Goal: Information Seeking & Learning: Learn about a topic

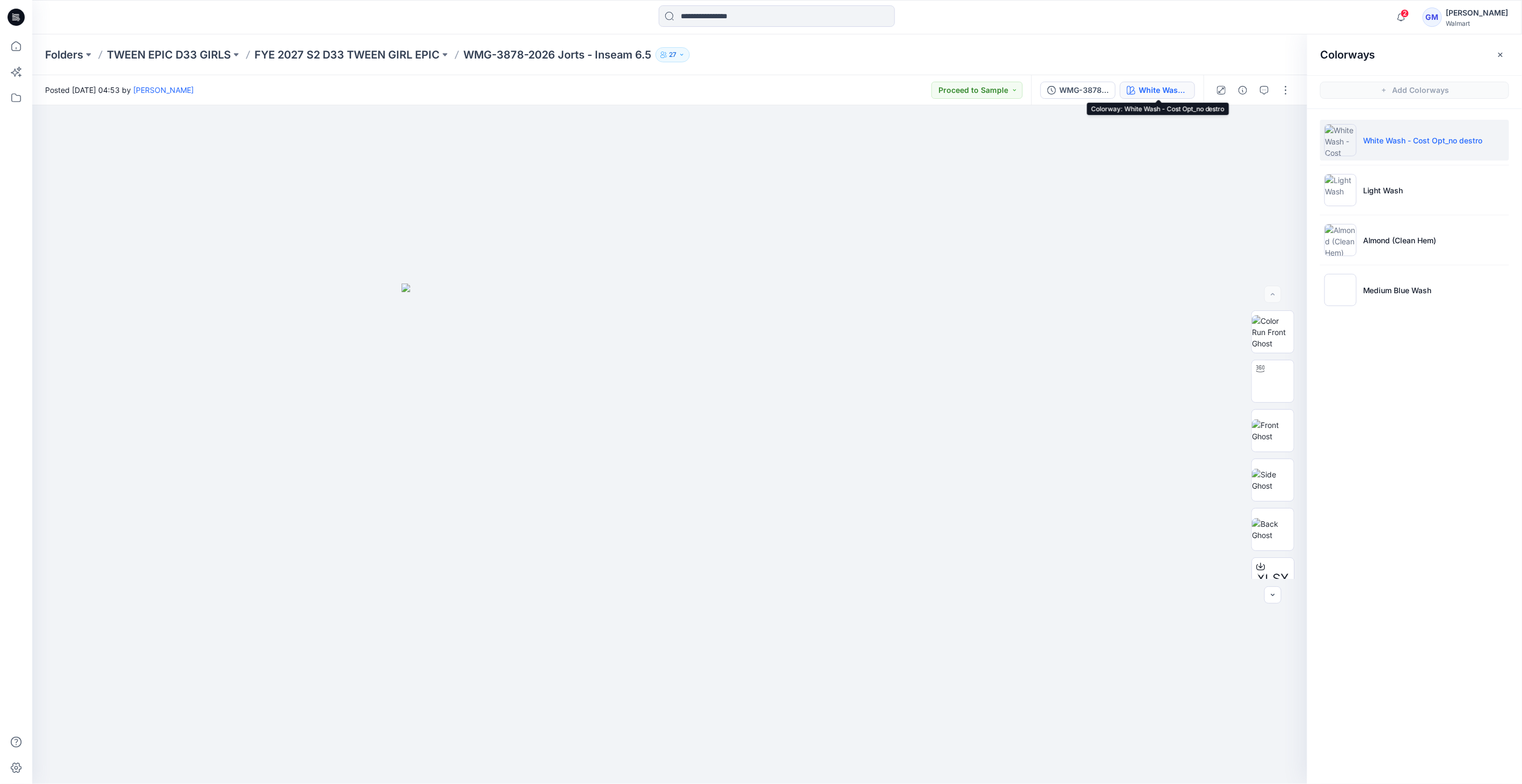
click at [14, 20] on icon at bounding box center [16, 17] width 17 height 17
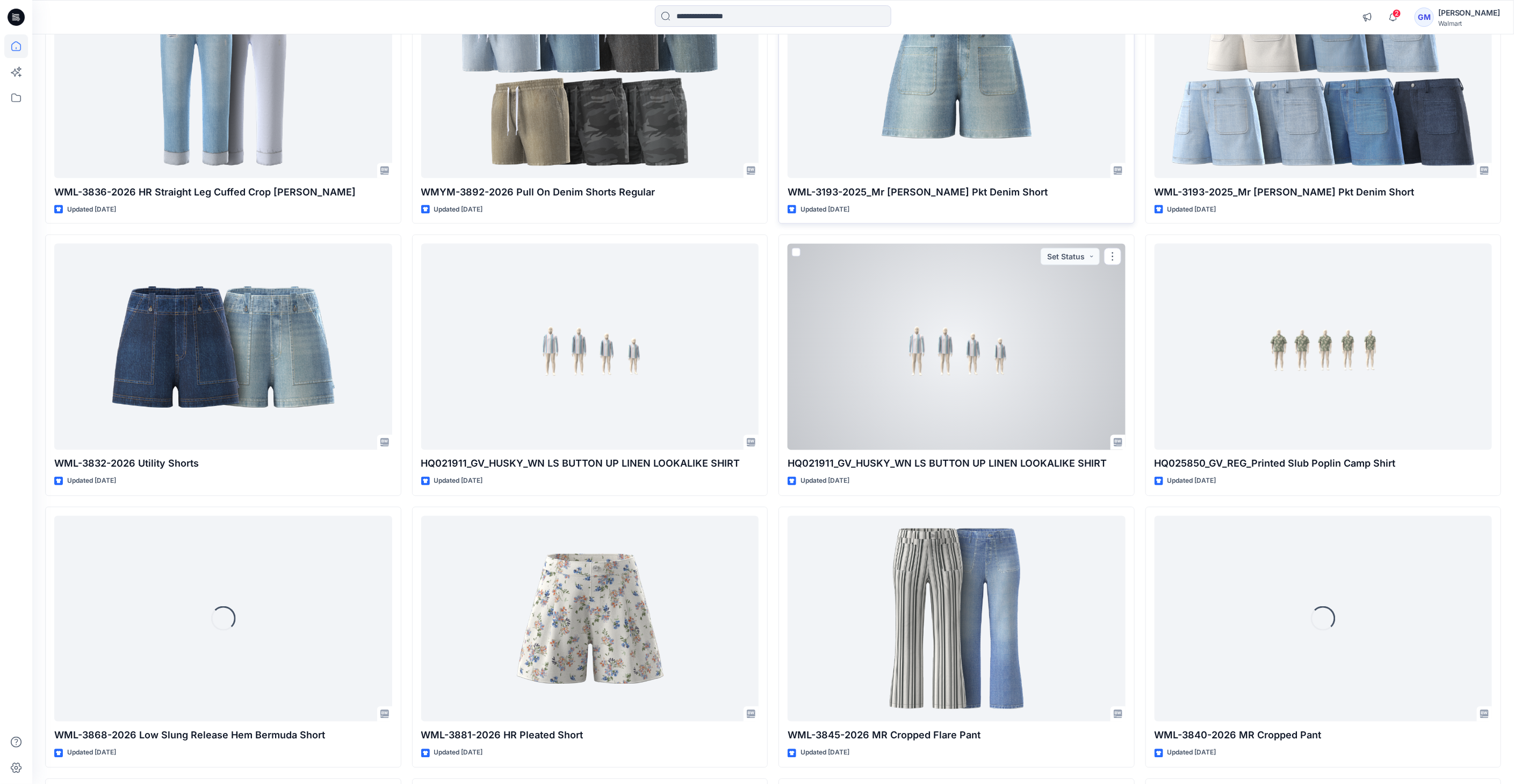
scroll to position [6563, 0]
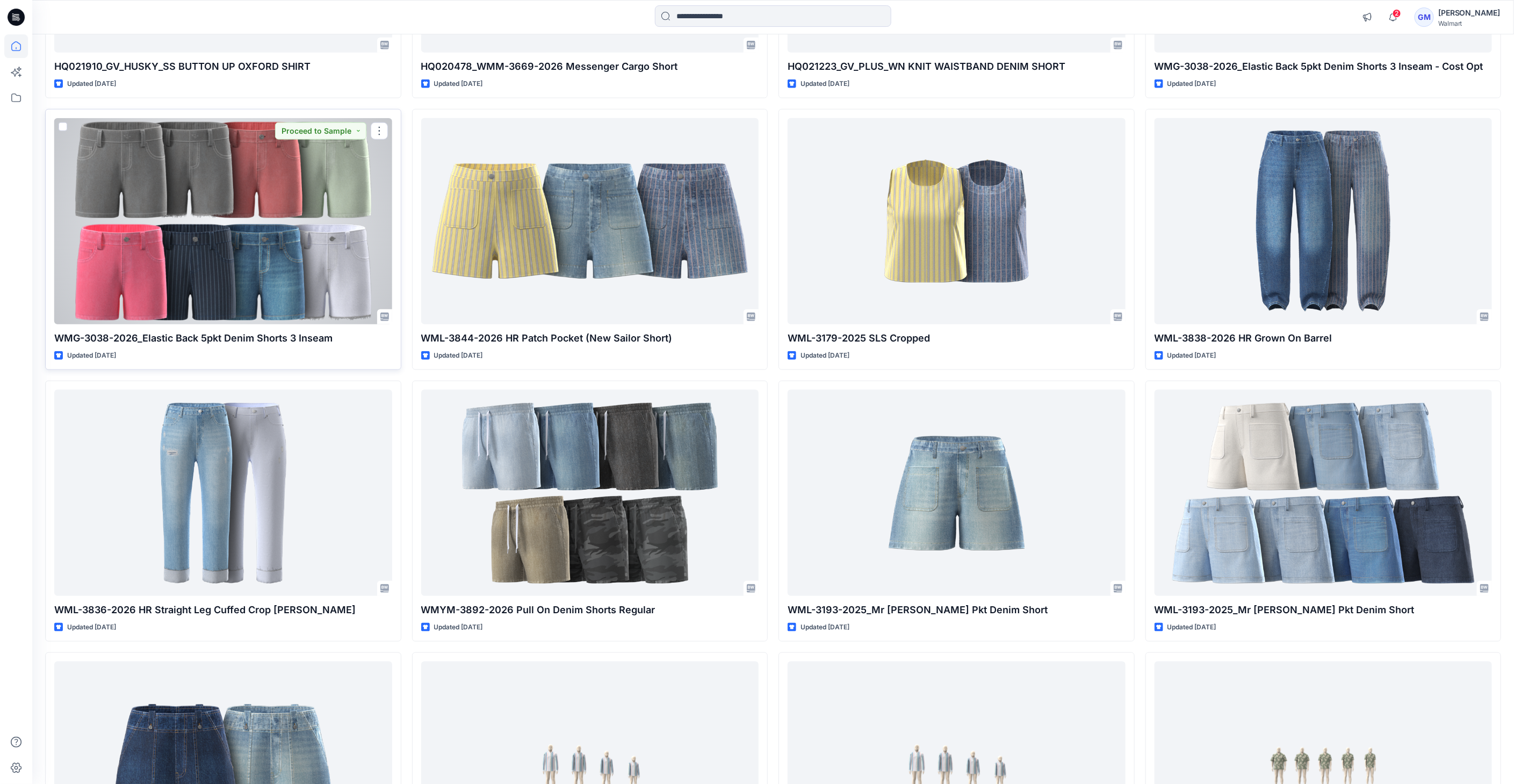
click at [168, 214] on div at bounding box center [223, 221] width 338 height 206
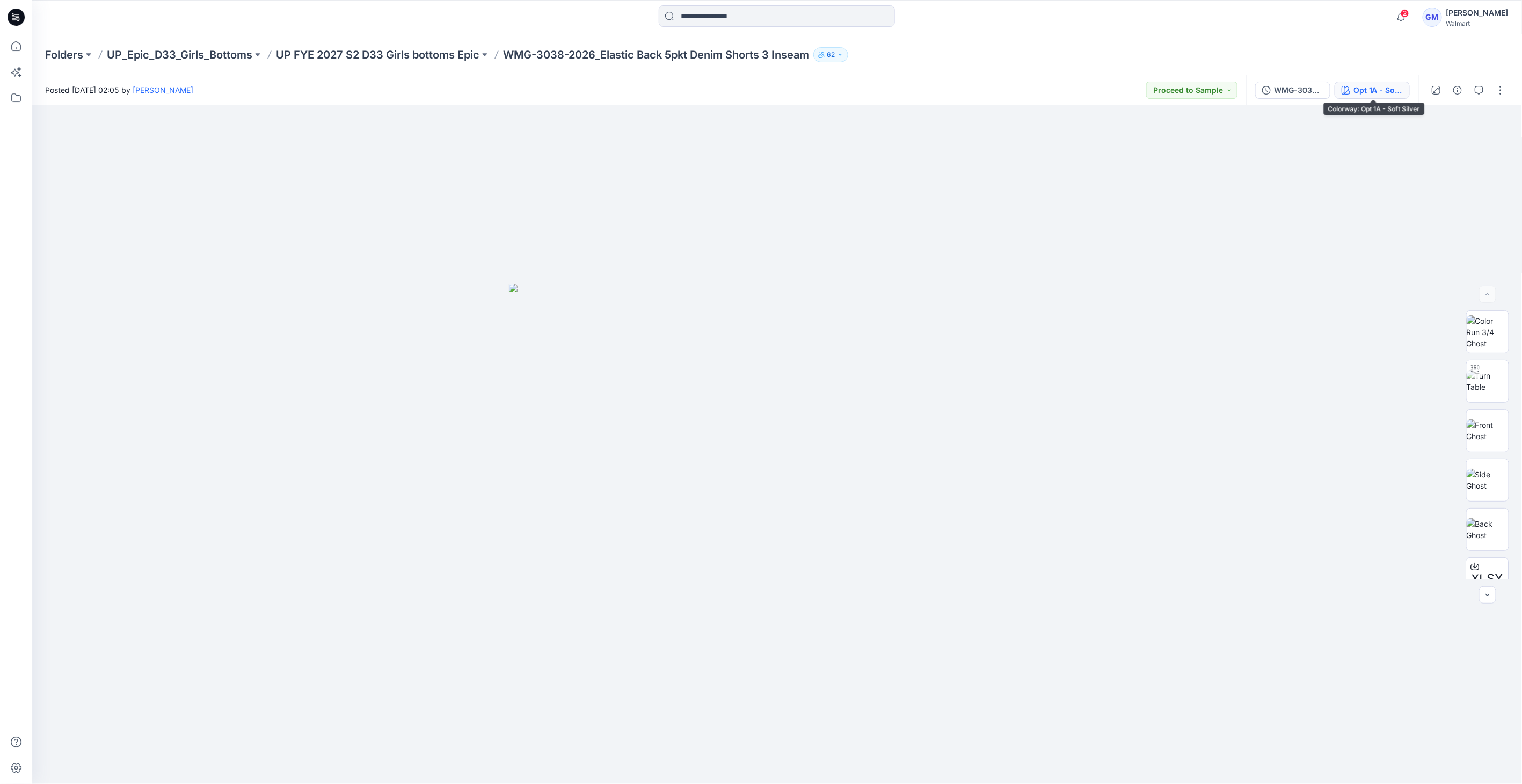
click at [753, 88] on div "Opt 1A - Soft Silver" at bounding box center [1378, 90] width 50 height 12
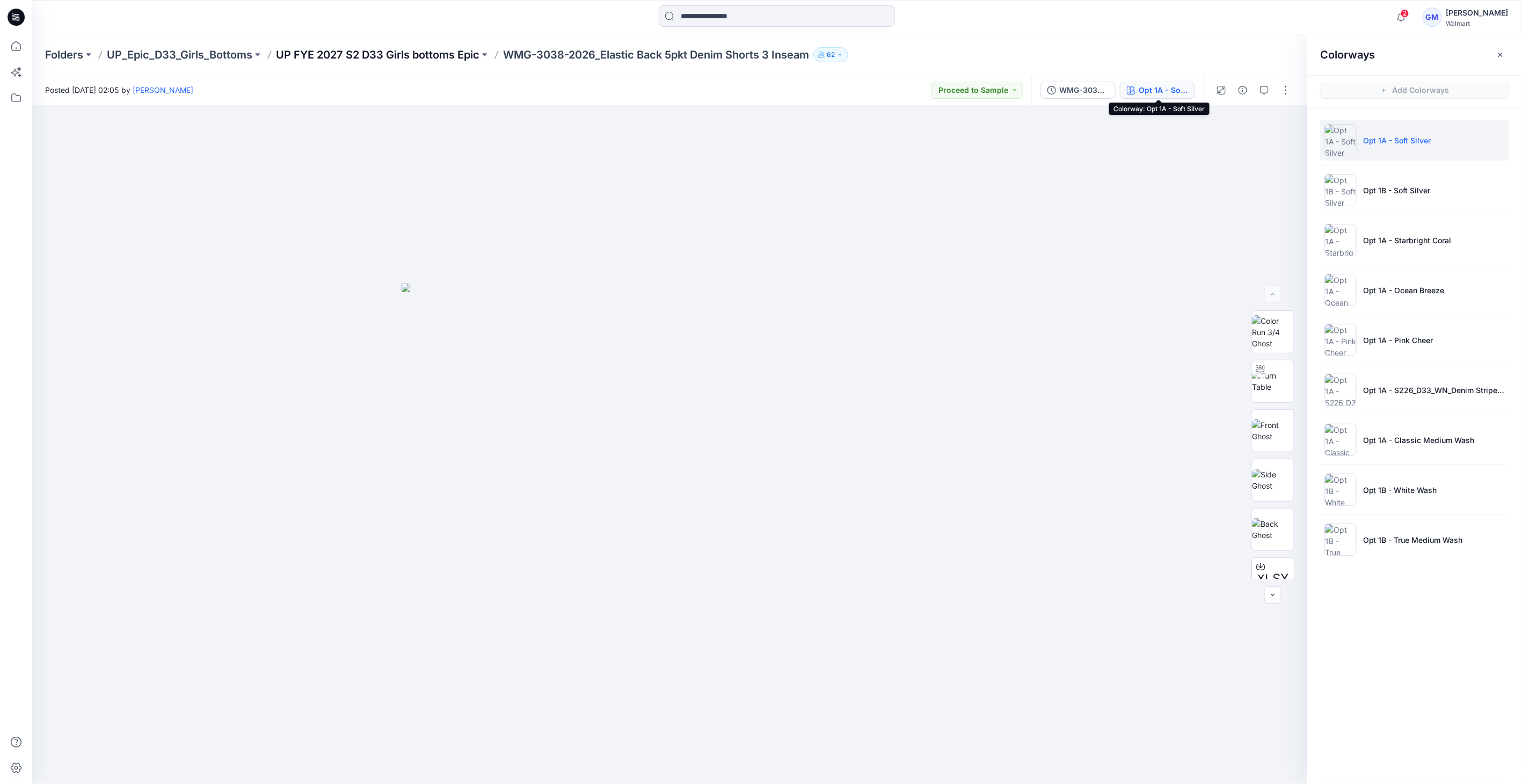
click at [428, 48] on p "UP FYE 2027 S2 D33 Girls bottoms Epic" at bounding box center [378, 54] width 203 height 15
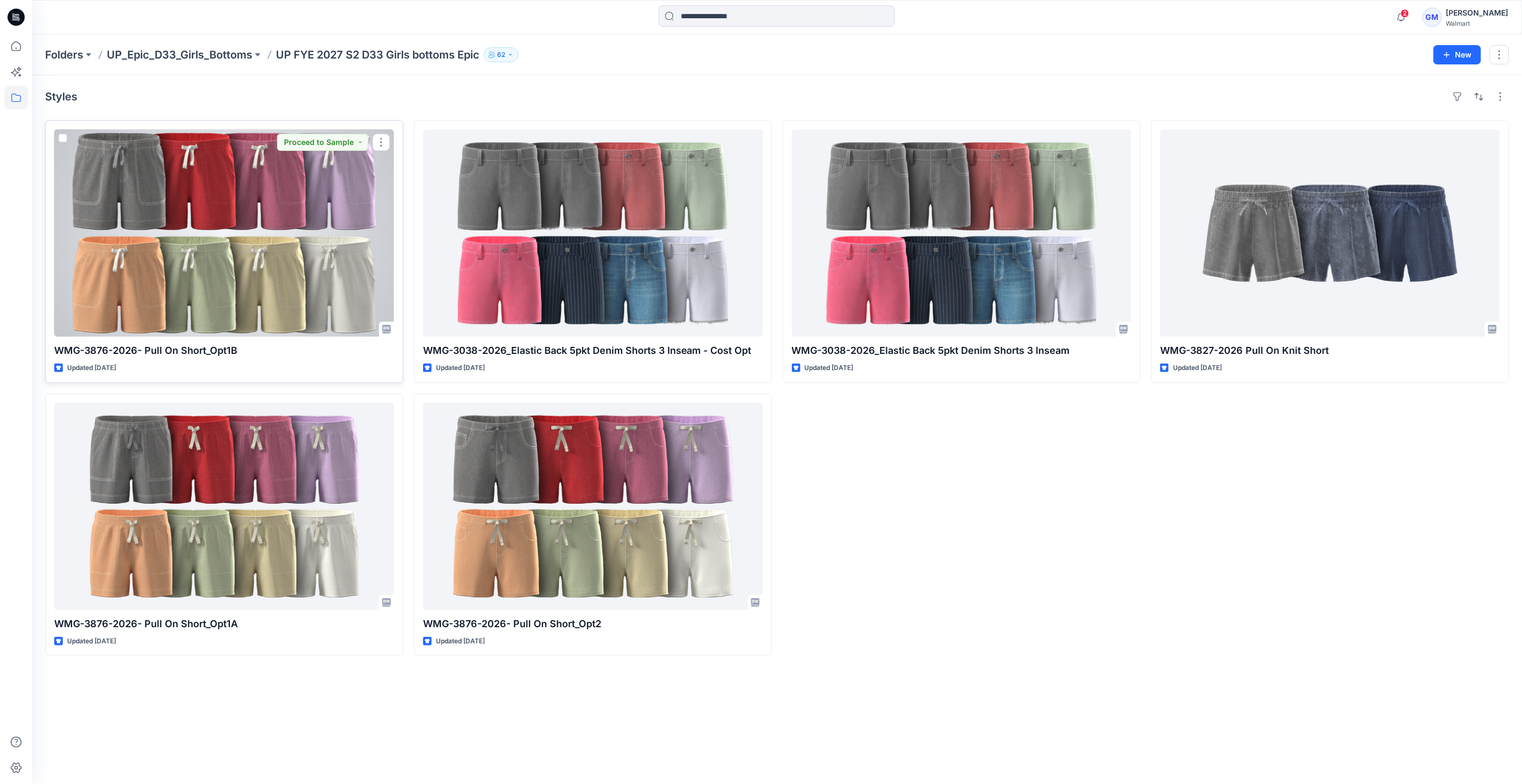
click at [310, 206] on div at bounding box center [224, 233] width 340 height 207
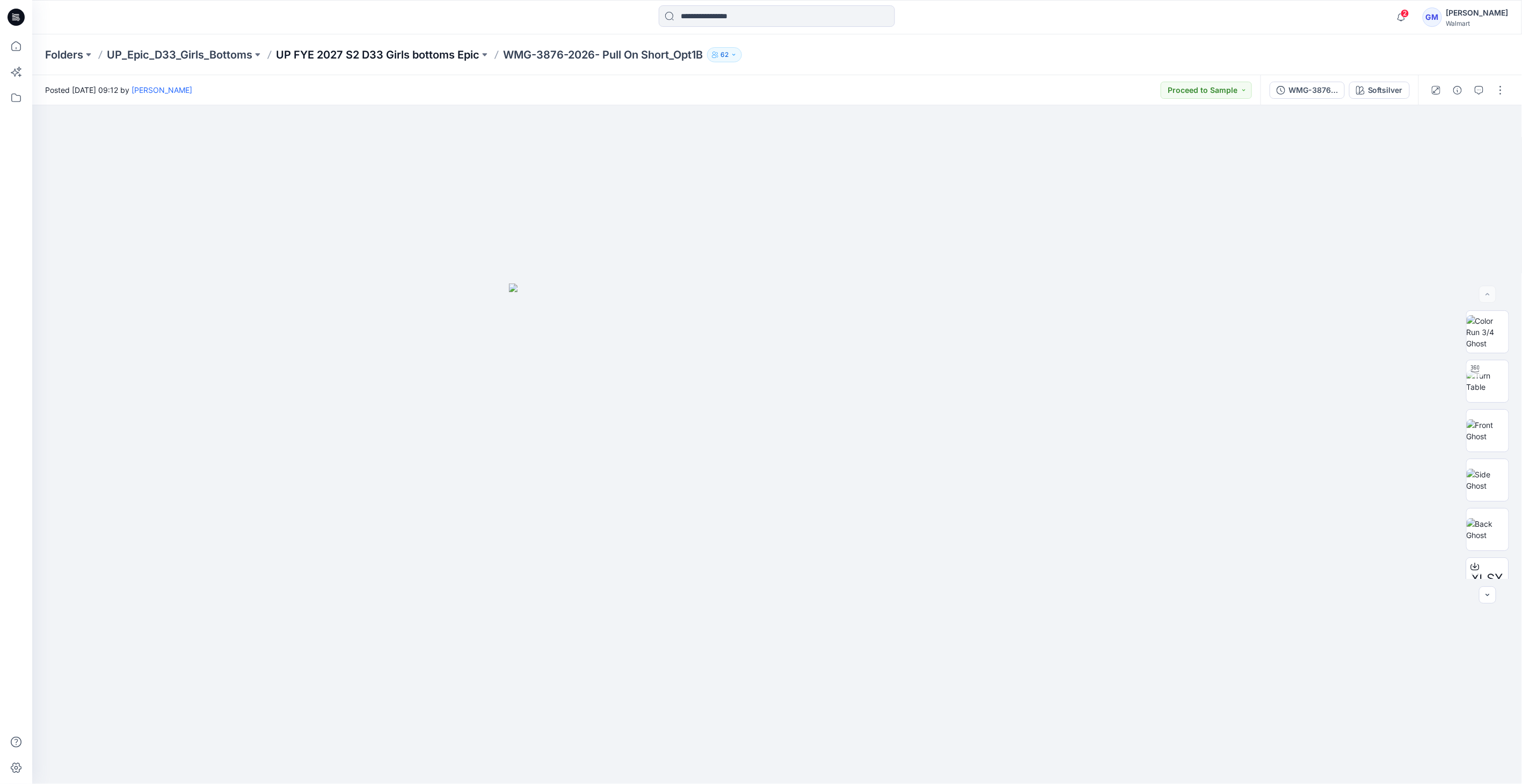
click at [371, 54] on p "UP FYE 2027 S2 D33 Girls bottoms Epic" at bounding box center [378, 54] width 203 height 15
click at [1303, 84] on div "WMG-3876-2026_Rev1_Pull On Short_Opt1B_Full Colorway" at bounding box center [1313, 90] width 50 height 12
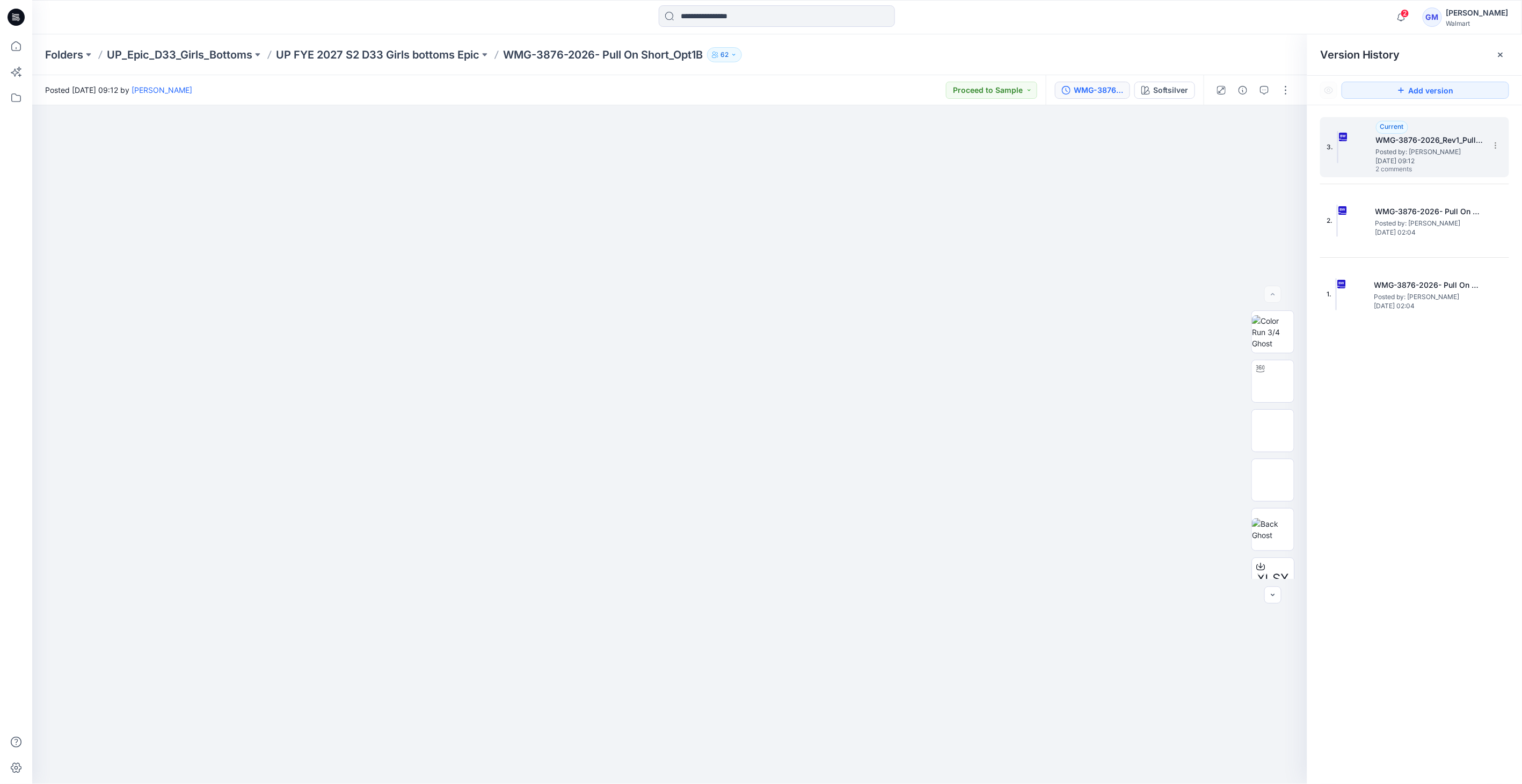
click at [1338, 144] on img at bounding box center [1338, 147] width 1 height 32
click at [1078, 80] on div "WMG-3876-2026_Rev1_Pull On Short_Opt1B_Full Colorway Softsilver" at bounding box center [1124, 90] width 158 height 30
click at [1105, 90] on div "WMG-3876-2026_Rev1_Pull On Short_Opt1B_Full Colorway" at bounding box center [1098, 90] width 50 height 12
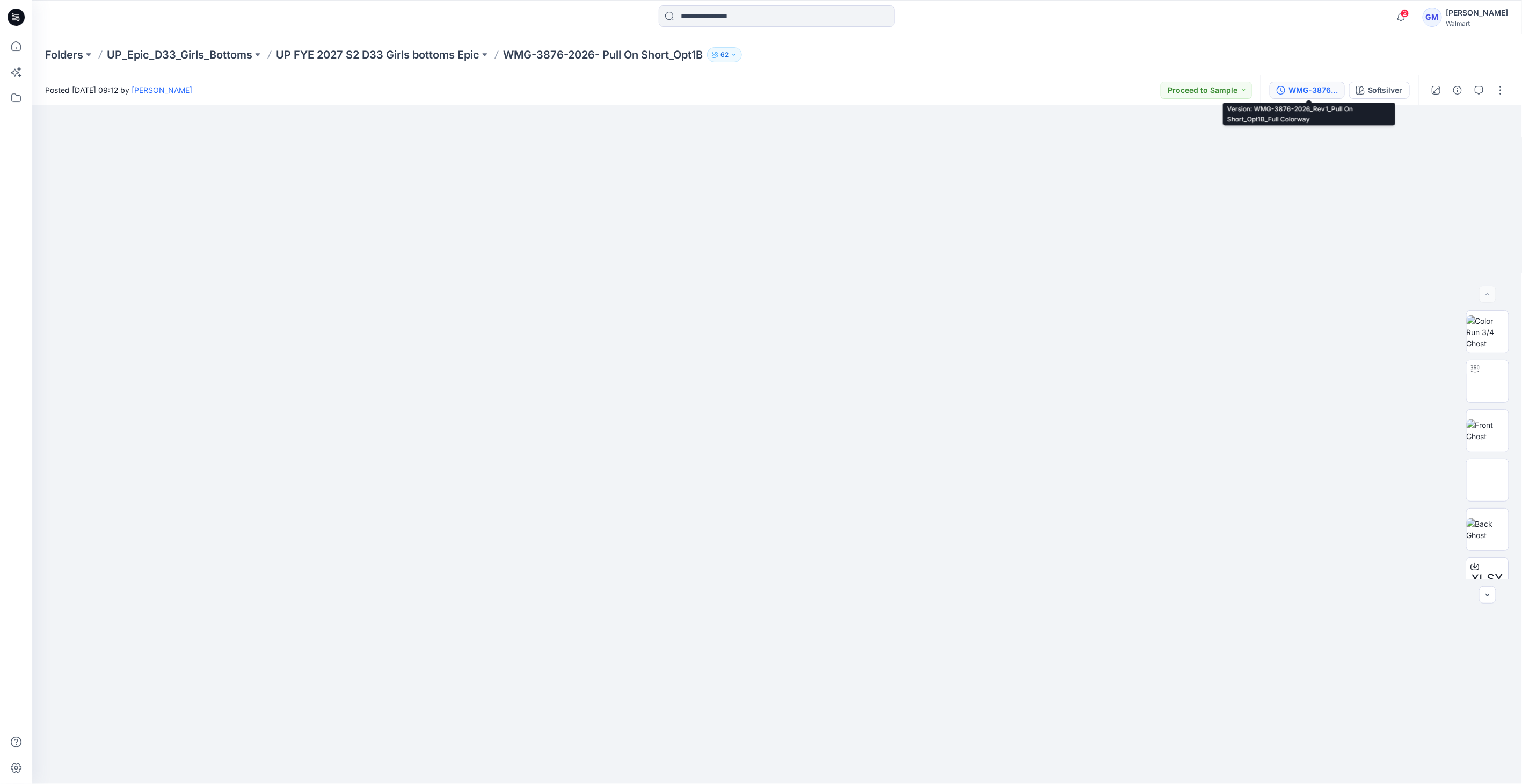
click at [1297, 89] on div "WMG-3876-2026_Rev1_Pull On Short_Opt1B_Full Colorway" at bounding box center [1313, 90] width 50 height 12
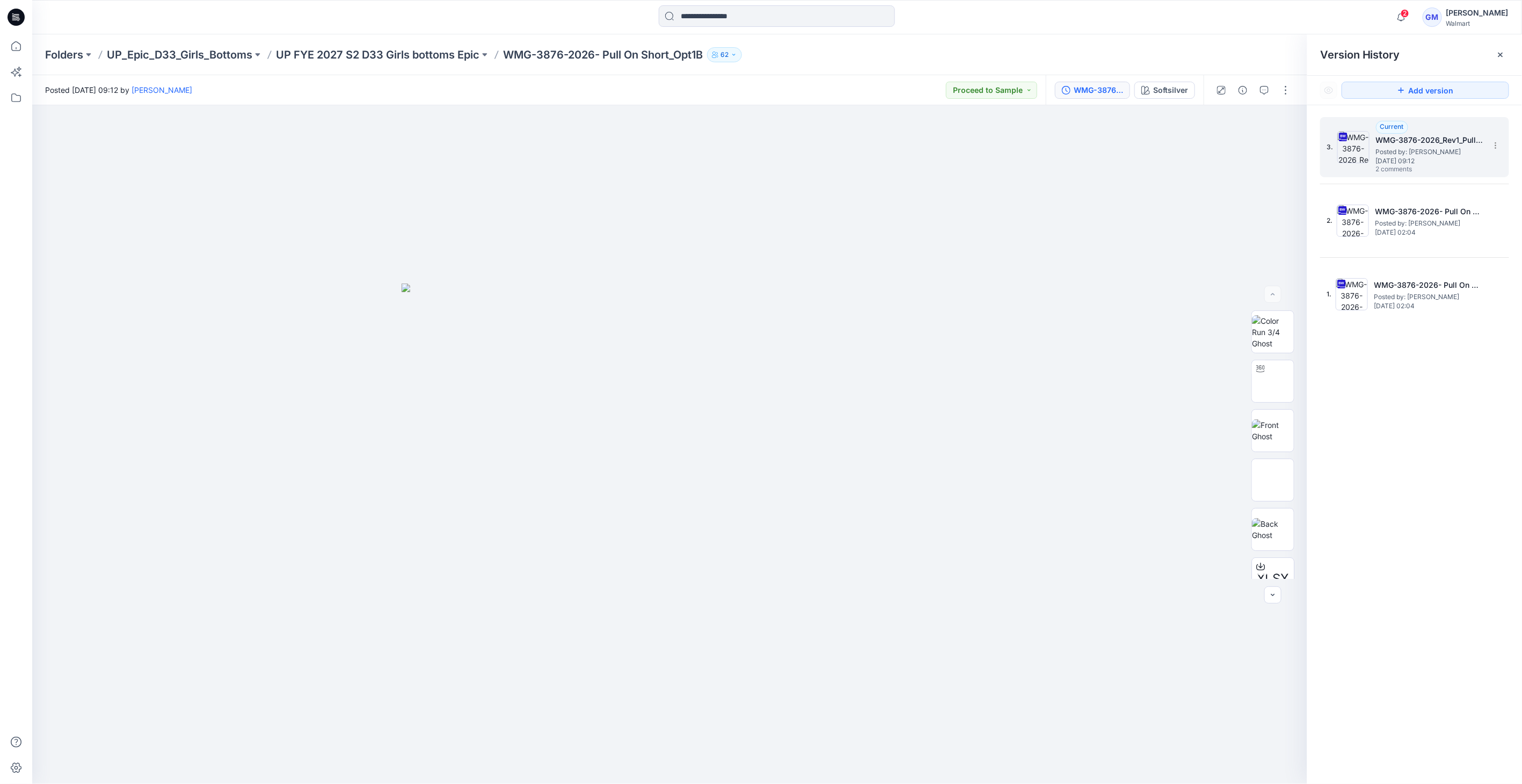
click at [1356, 149] on img at bounding box center [1353, 147] width 32 height 32
click at [1149, 85] on button "Softsilver" at bounding box center [1165, 90] width 61 height 17
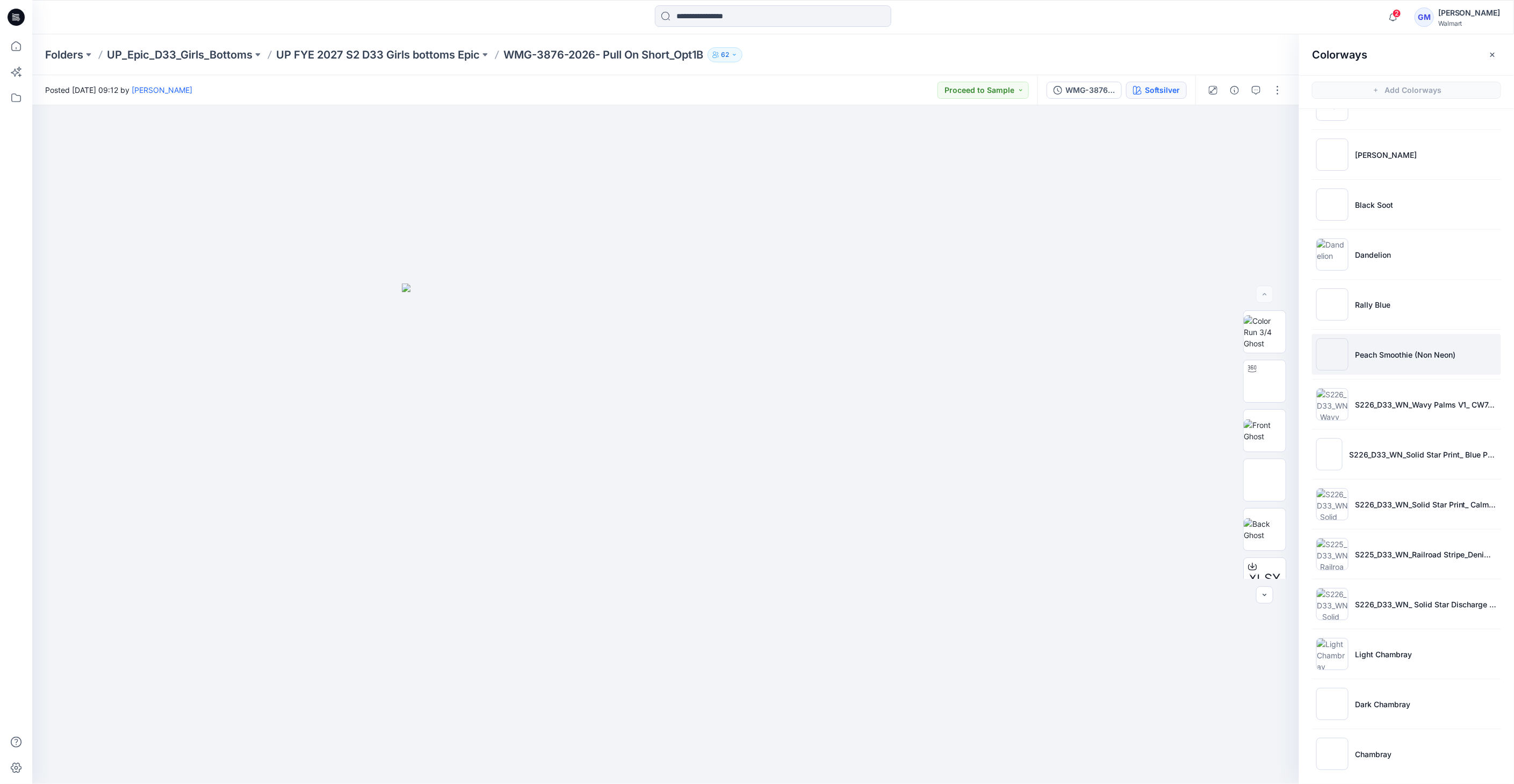
scroll to position [338, 0]
click at [1367, 402] on p "S226_D33_WN_Wavy Palms V1_ CW7_Pink Frost" at bounding box center [1426, 401] width 142 height 11
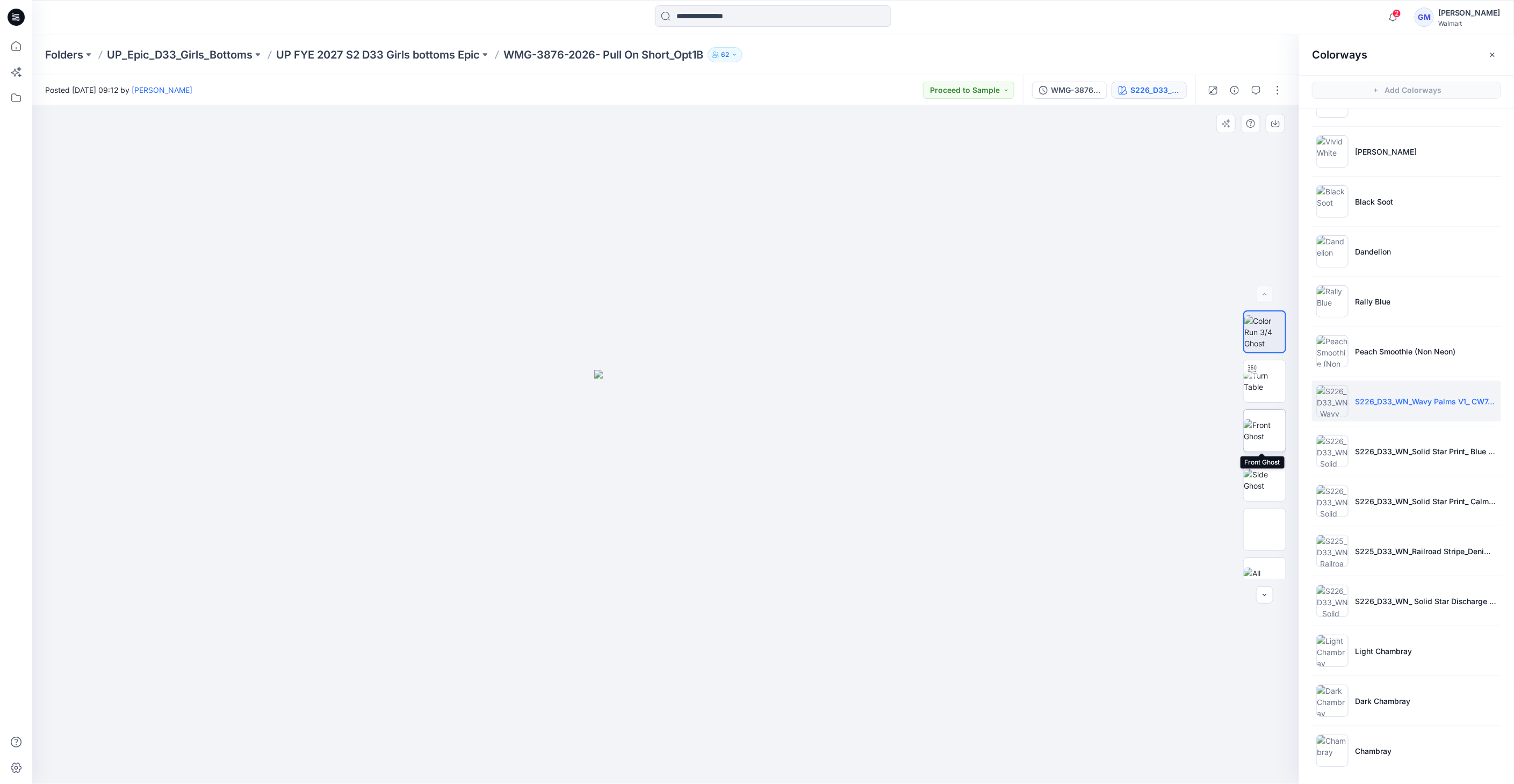
click at [1251, 431] on img at bounding box center [1265, 431] width 42 height 22
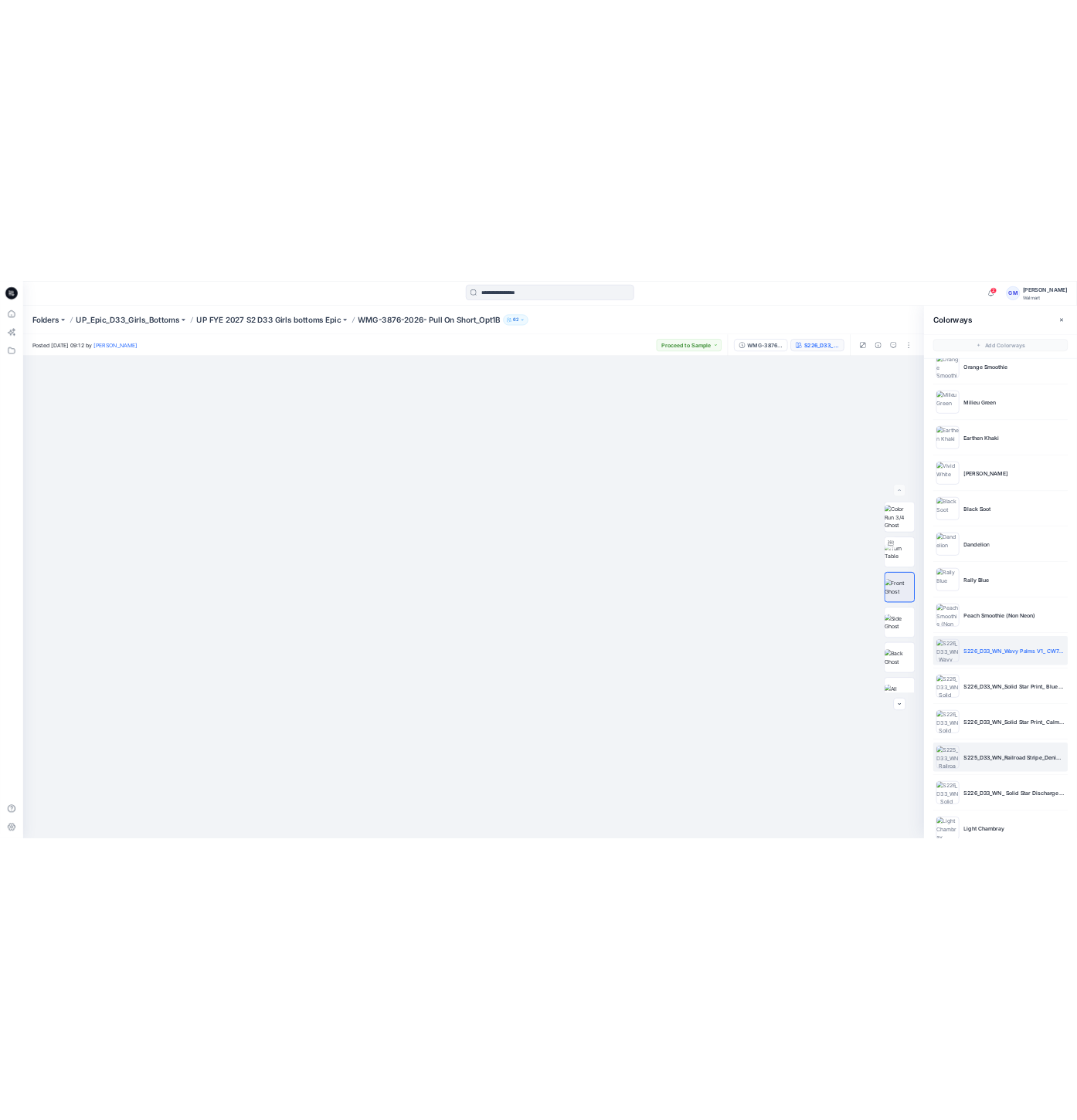
scroll to position [428, 0]
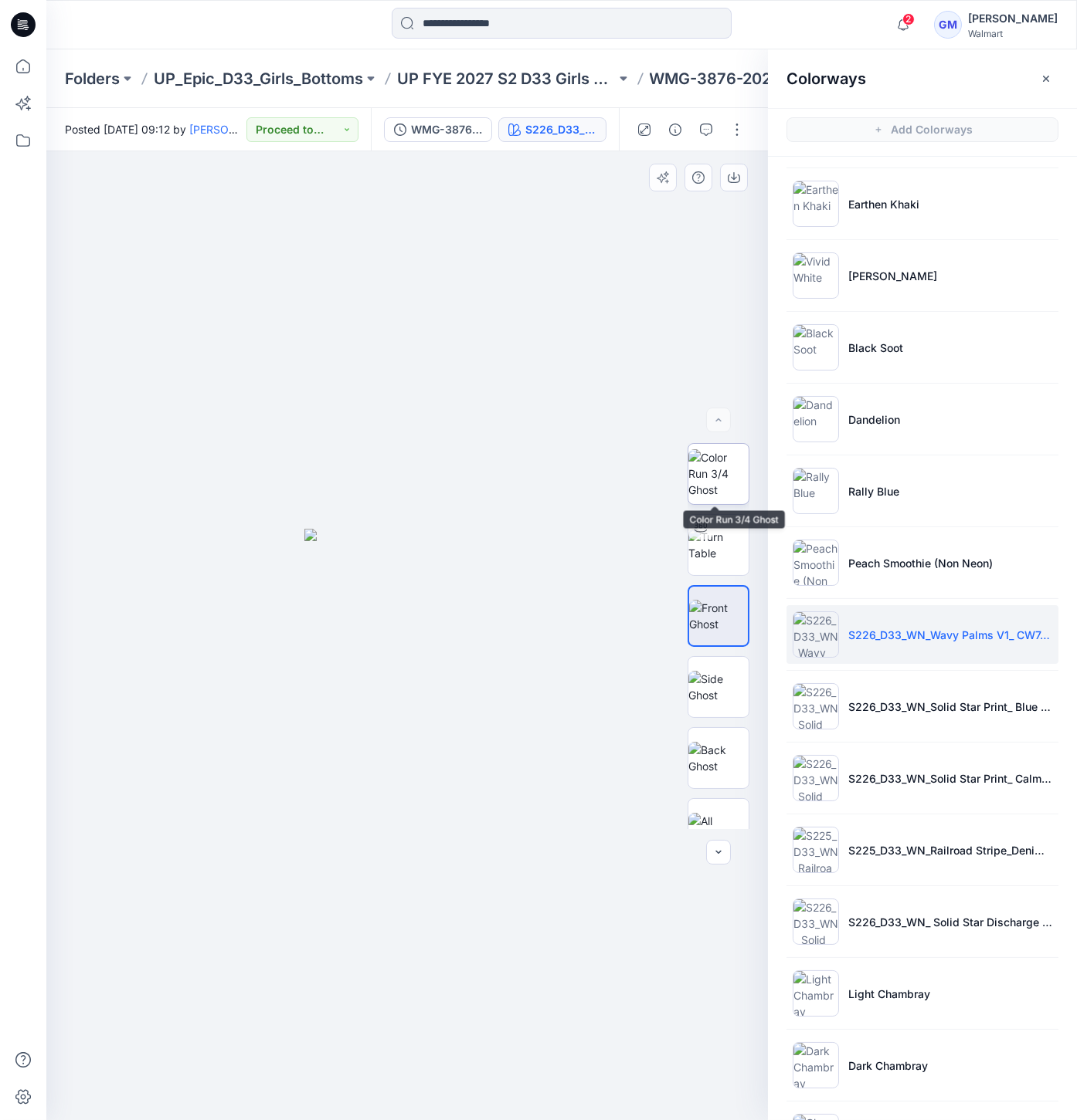
click at [717, 461] on img at bounding box center [718, 473] width 60 height 48
click at [693, 617] on img at bounding box center [718, 616] width 60 height 32
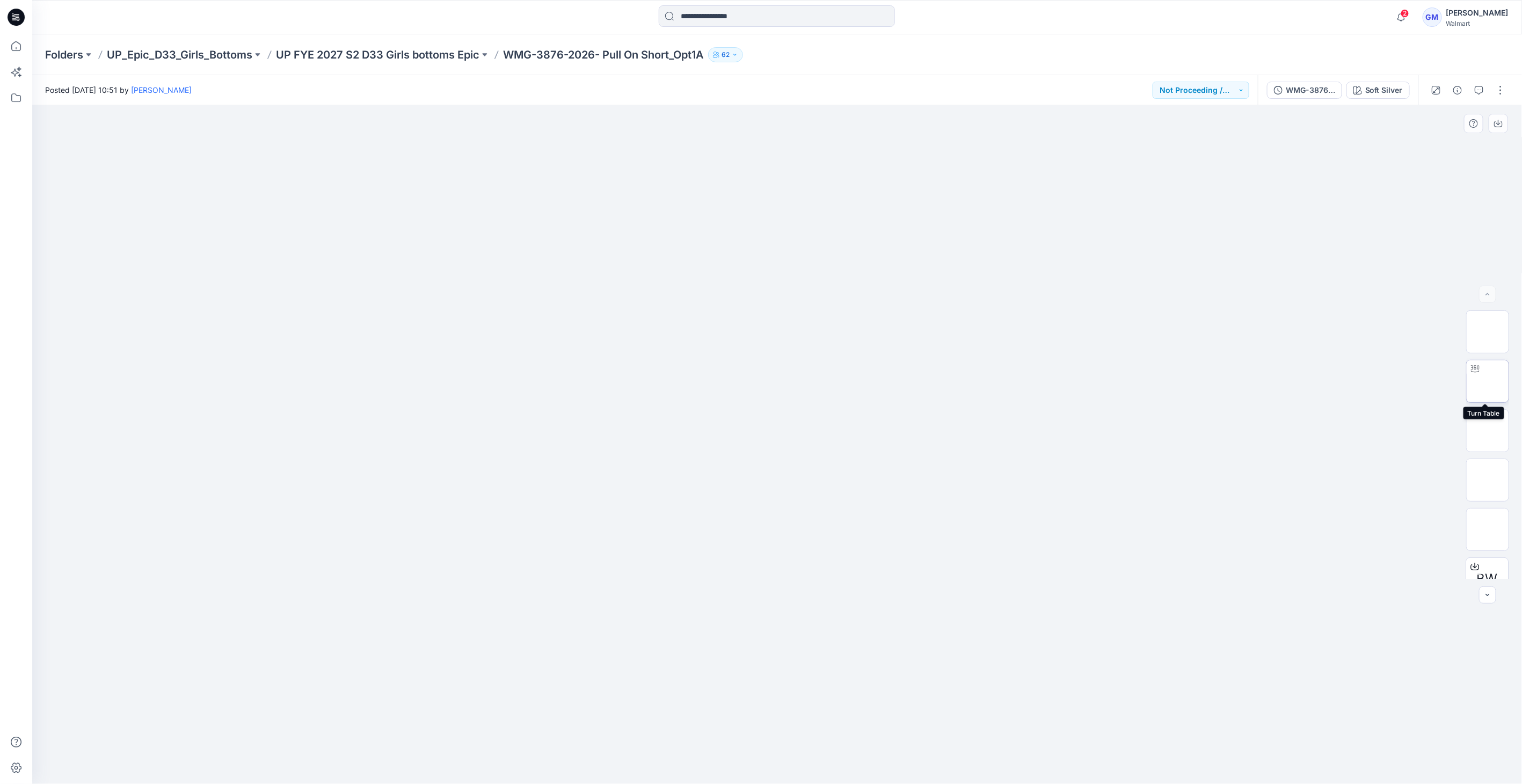
click at [1488, 381] on img at bounding box center [1488, 381] width 0 height 0
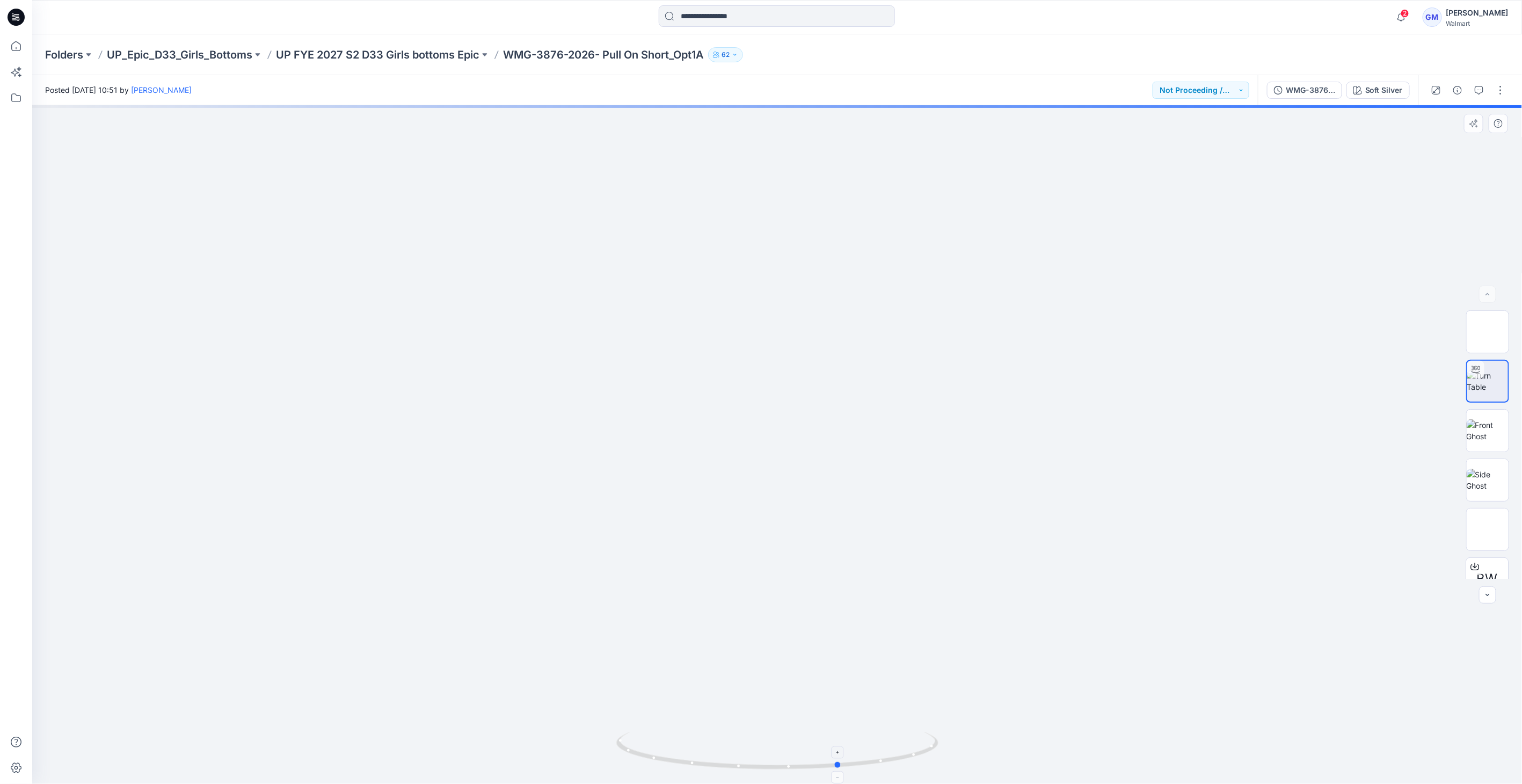
drag, startPoint x: 779, startPoint y: 773, endPoint x: 842, endPoint y: 772, distance: 63.0
click at [842, 772] on foreignobject at bounding box center [838, 777] width 12 height 12
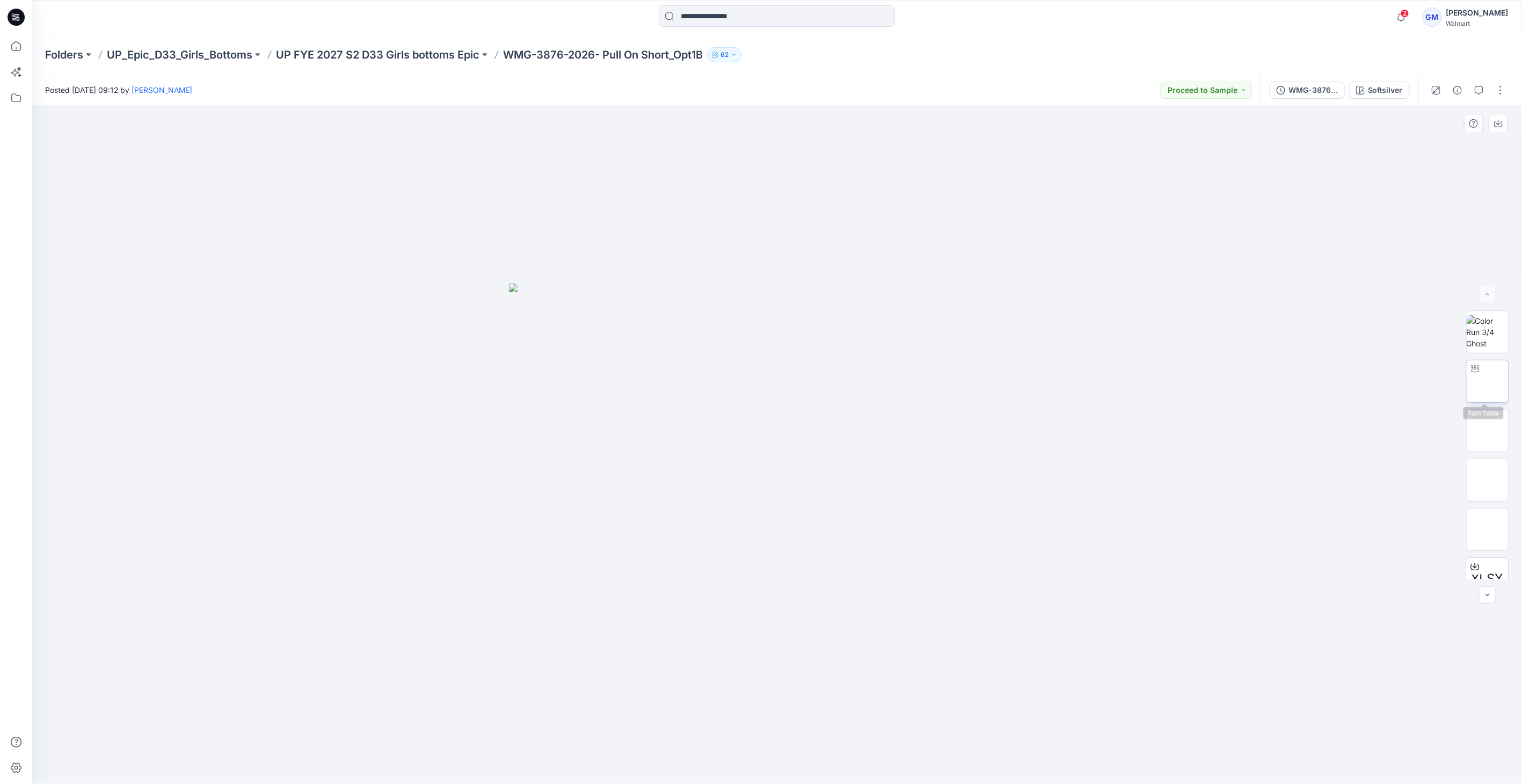
click at [1488, 381] on img at bounding box center [1488, 381] width 0 height 0
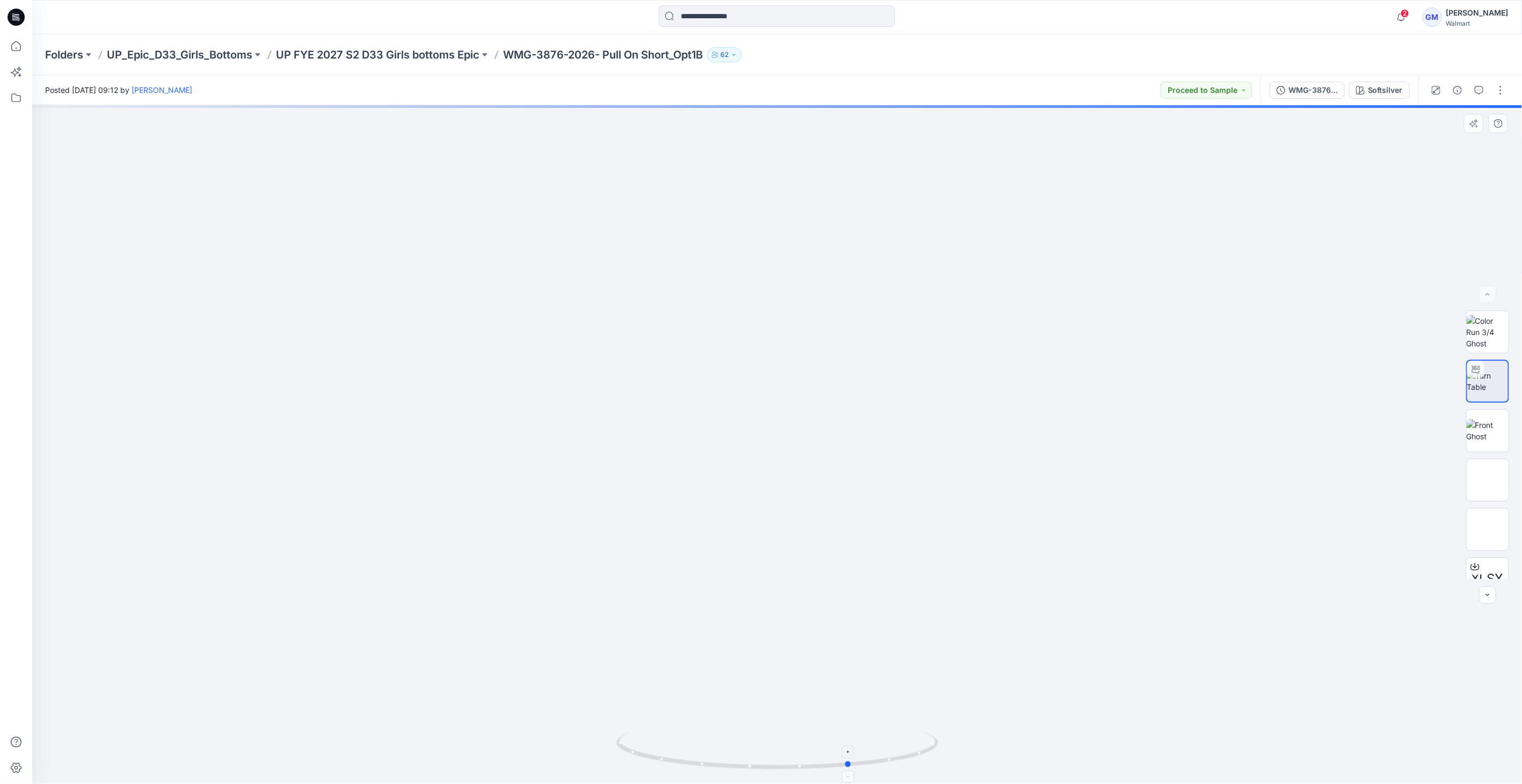
drag, startPoint x: 770, startPoint y: 766, endPoint x: 807, endPoint y: 739, distance: 45.8
click at [822, 768] on icon at bounding box center [779, 752] width 325 height 40
